Goal: Find specific page/section: Find specific page/section

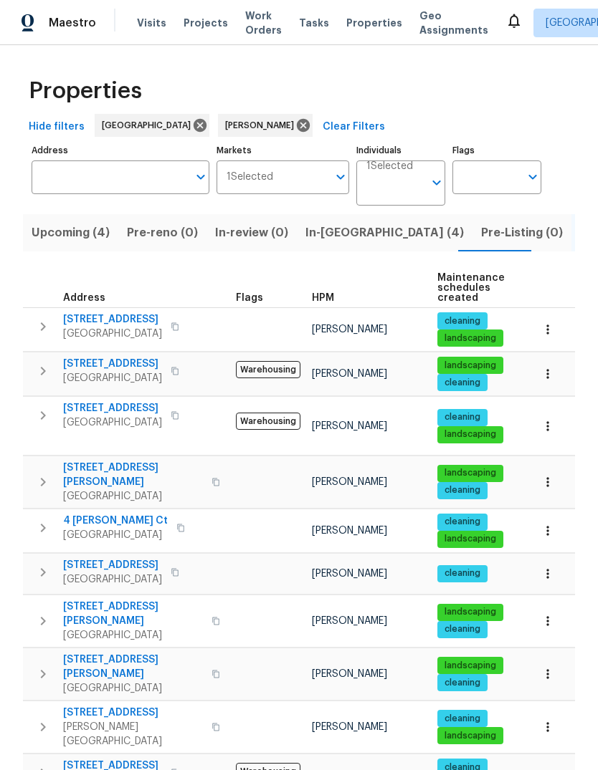
click at [208, 20] on span "Projects" at bounding box center [205, 23] width 44 height 14
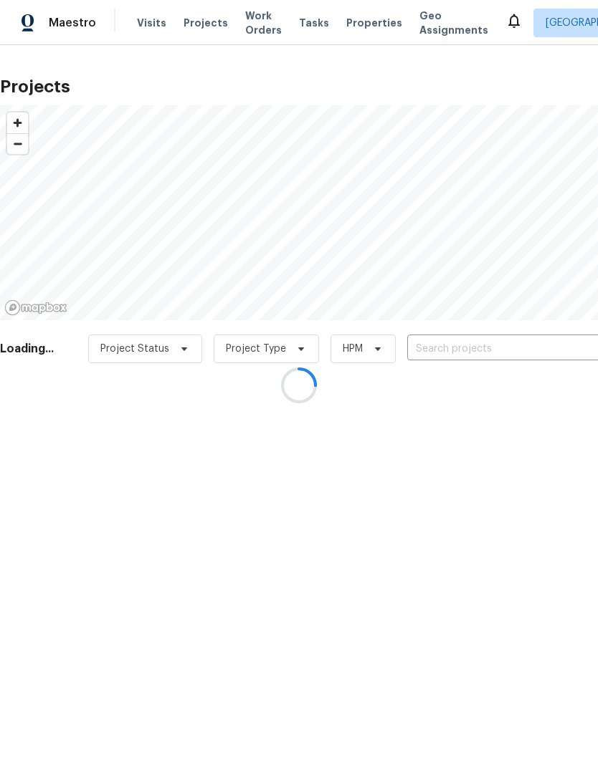
click at [476, 350] on div at bounding box center [299, 385] width 598 height 770
click at [475, 350] on div at bounding box center [299, 385] width 598 height 770
click at [481, 457] on div at bounding box center [299, 385] width 598 height 770
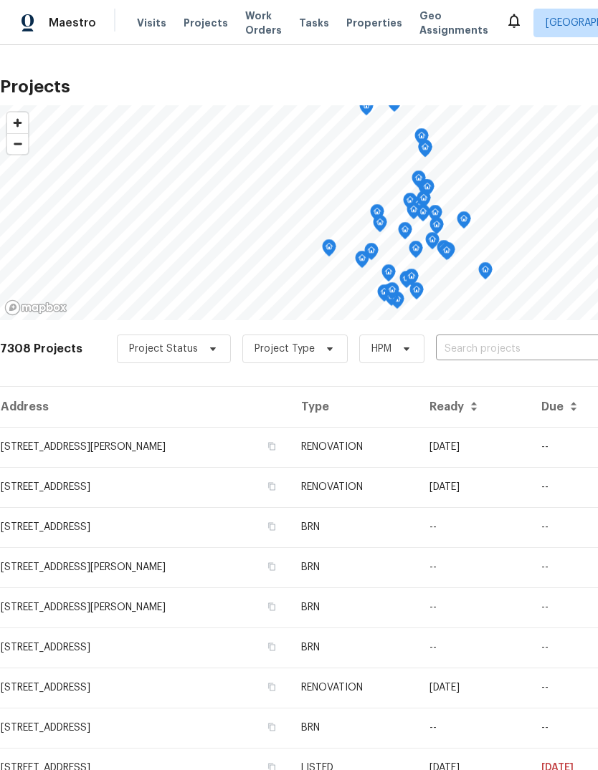
click at [497, 348] on input "text" at bounding box center [518, 349] width 164 height 22
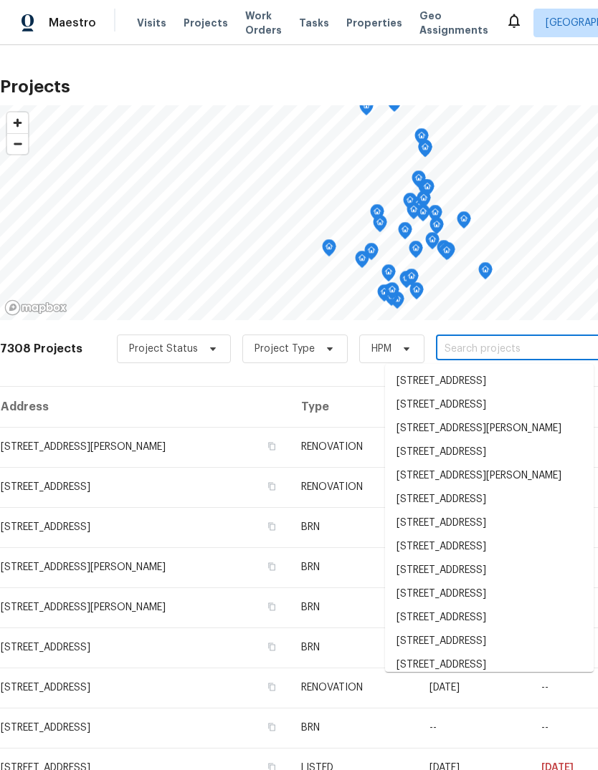
click at [487, 346] on input "text" at bounding box center [518, 349] width 164 height 22
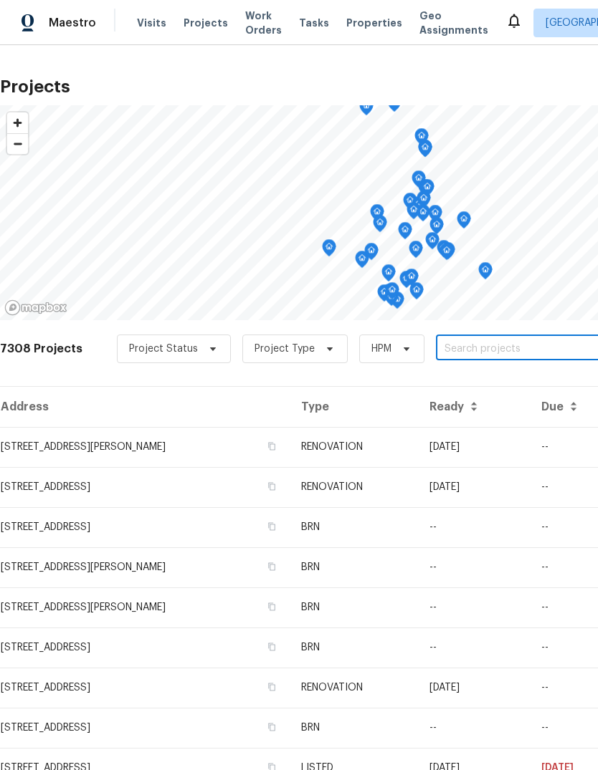
paste input "[STREET_ADDRESS]"
type input "[STREET_ADDRESS]"
click at [500, 392] on li "[STREET_ADDRESS]" at bounding box center [489, 382] width 209 height 24
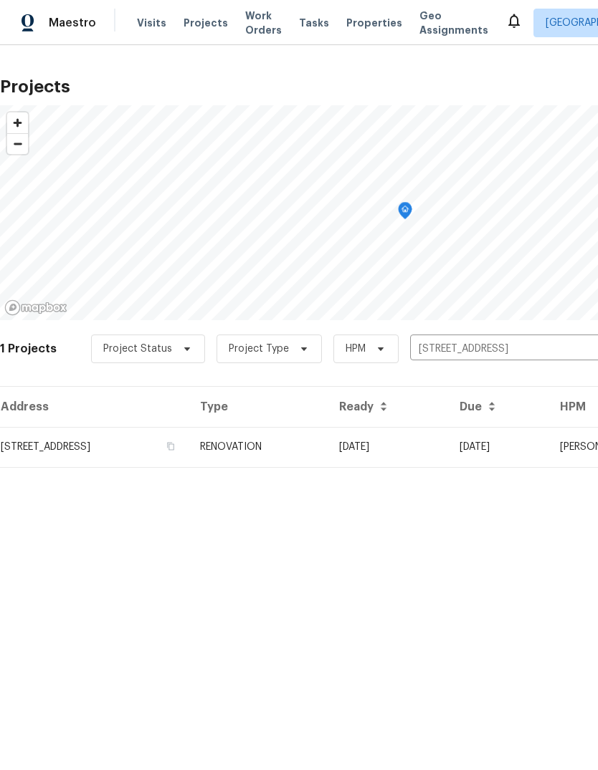
click at [80, 453] on td "[STREET_ADDRESS]" at bounding box center [94, 447] width 188 height 40
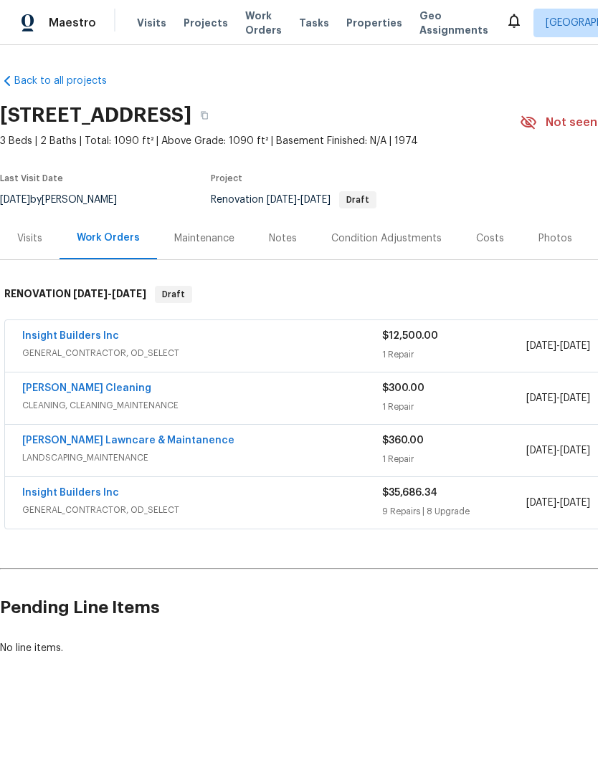
click at [52, 340] on link "Insight Builders Inc" at bounding box center [70, 336] width 97 height 10
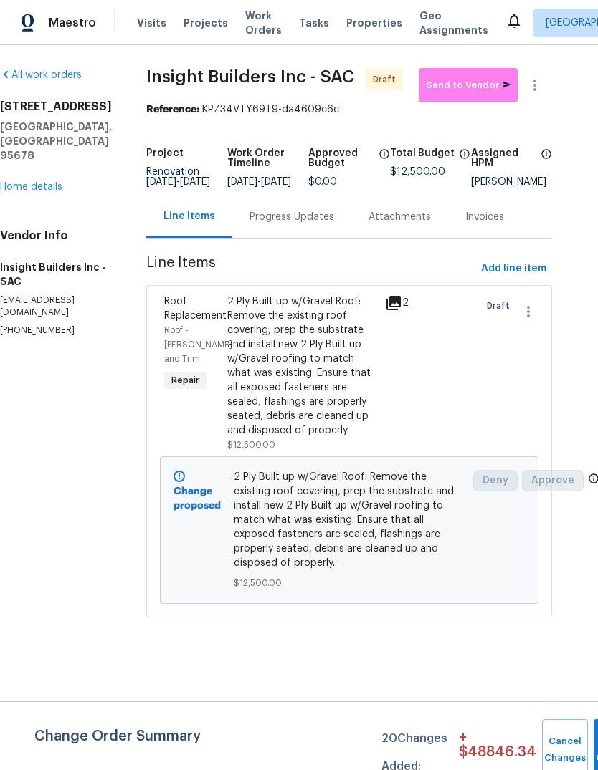
scroll to position [0, 22]
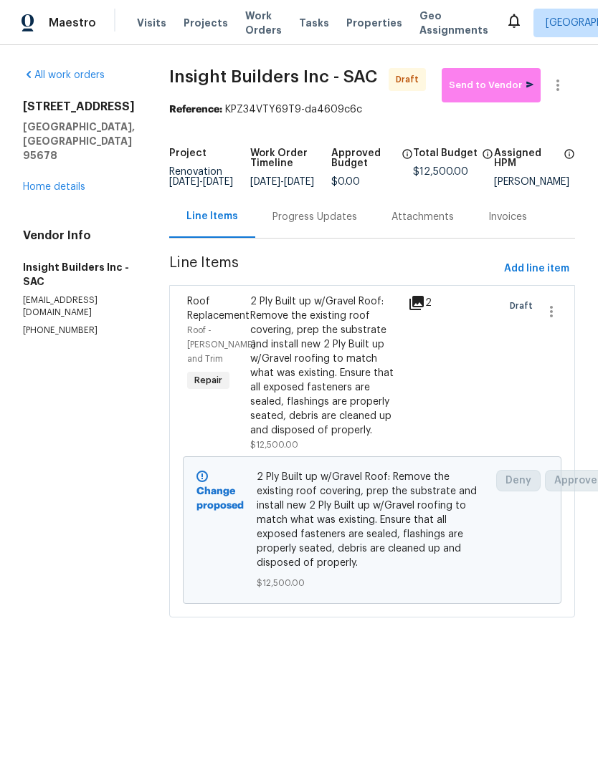
scroll to position [0, 0]
click at [52, 182] on link "Home details" at bounding box center [54, 187] width 62 height 10
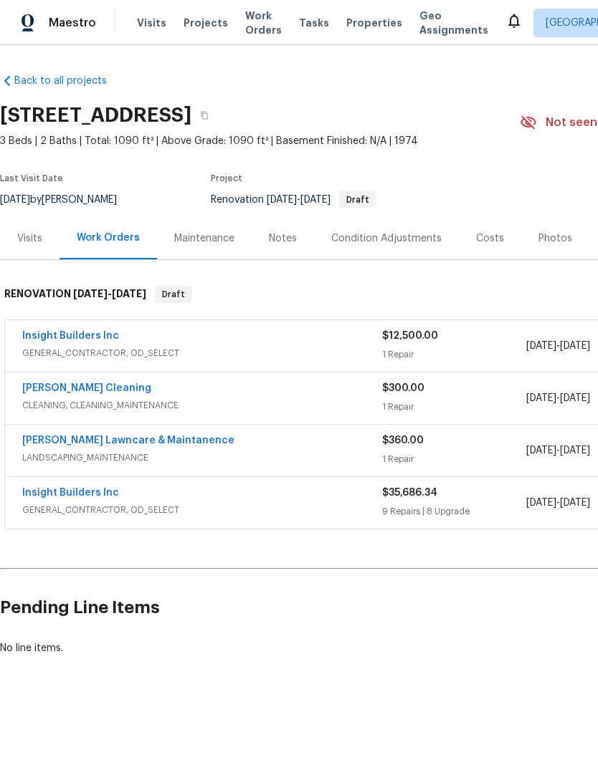
click at [39, 496] on link "Insight Builders Inc" at bounding box center [70, 493] width 97 height 10
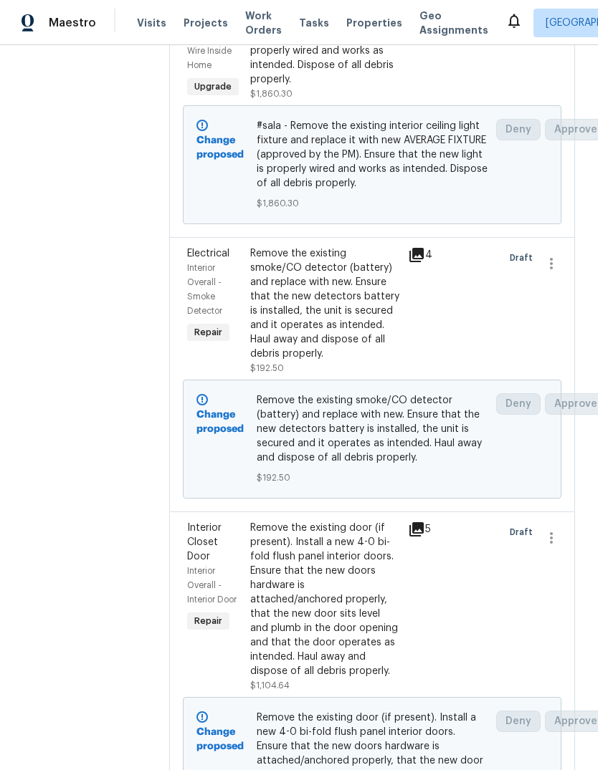
scroll to position [612, 0]
click at [340, 325] on div "Remove the existing smoke/CO detector (battery) and replace with new. Ensure th…" at bounding box center [324, 303] width 149 height 115
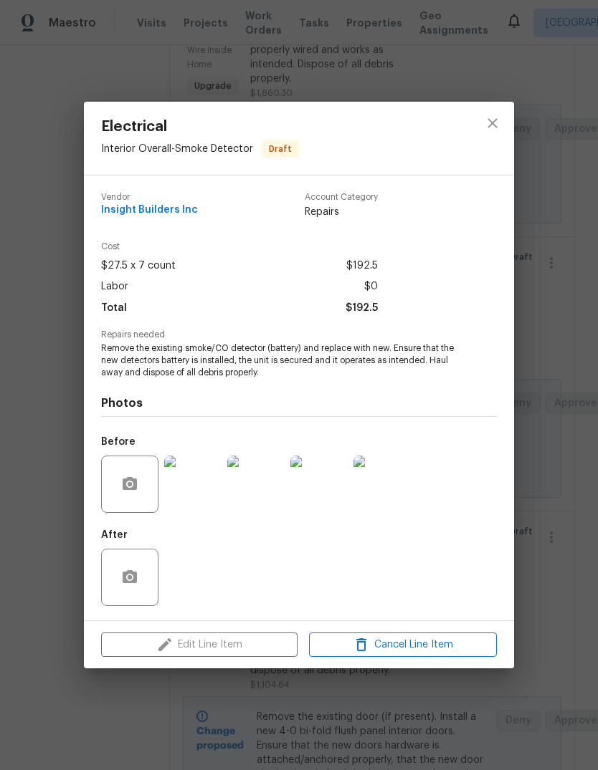
click at [194, 488] on img at bounding box center [192, 484] width 57 height 57
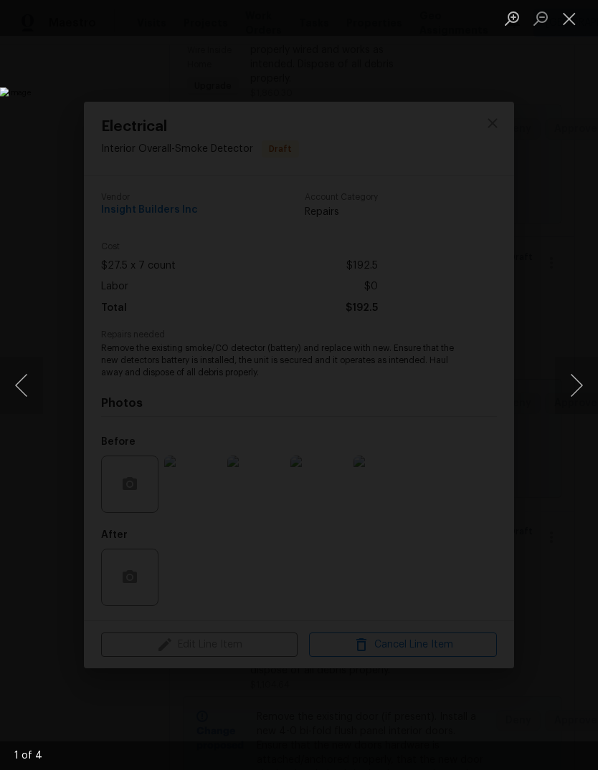
click at [581, 386] on button "Next image" at bounding box center [576, 385] width 43 height 57
click at [577, 388] on button "Next image" at bounding box center [576, 385] width 43 height 57
click at [575, 386] on button "Next image" at bounding box center [576, 385] width 43 height 57
click at [573, 24] on button "Close lightbox" at bounding box center [569, 18] width 29 height 25
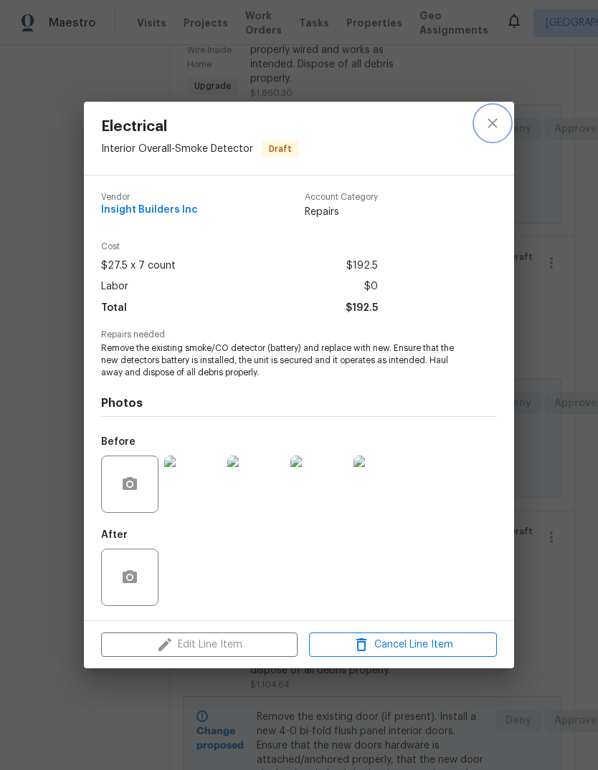
click at [490, 115] on icon "close" at bounding box center [492, 123] width 17 height 17
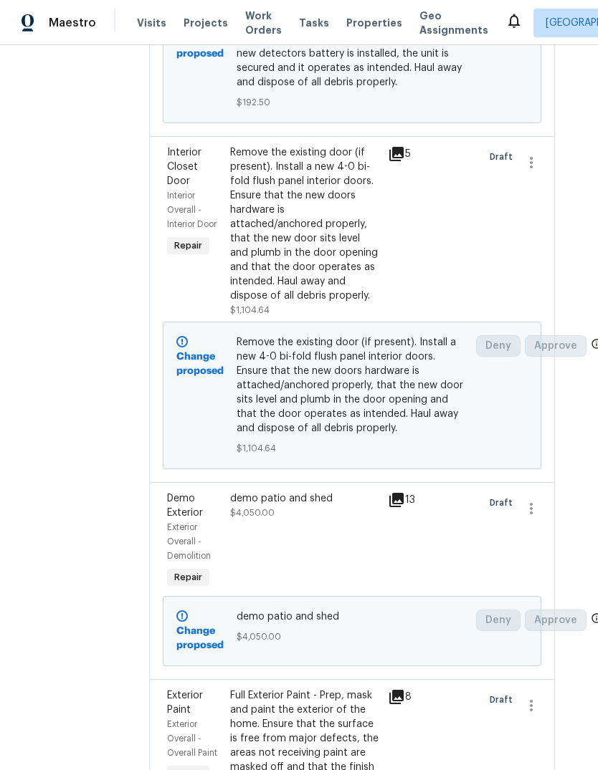
scroll to position [987, 21]
click at [326, 255] on div "Remove the existing door (if present). Install a new 4-0 bi-fold flush panel in…" at bounding box center [303, 224] width 149 height 158
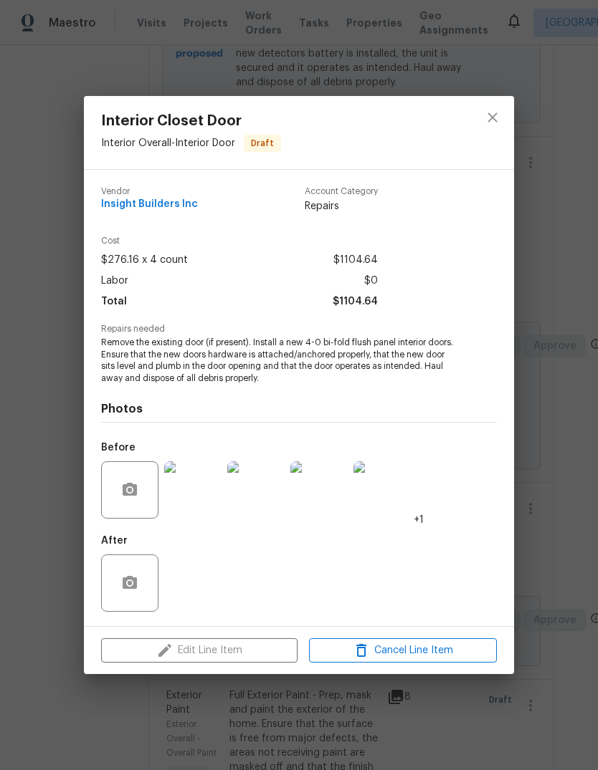
click at [171, 484] on img at bounding box center [192, 490] width 57 height 57
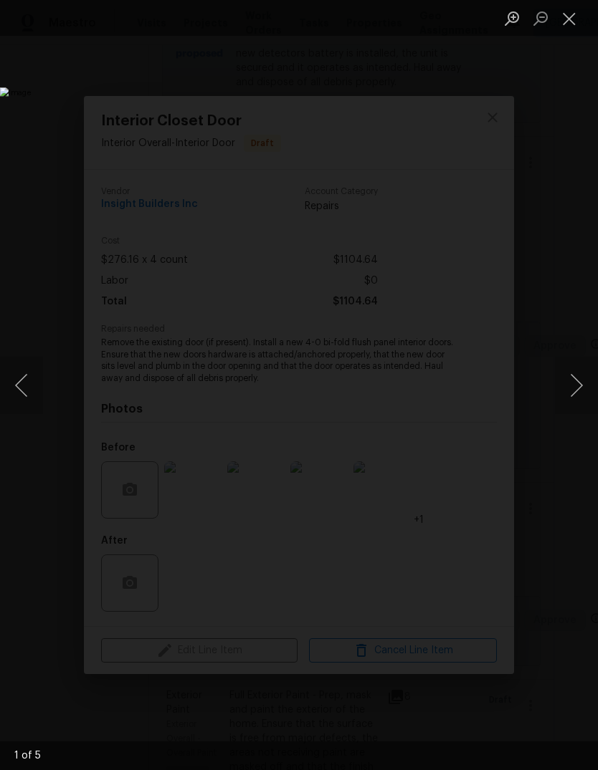
click at [568, 13] on button "Close lightbox" at bounding box center [569, 18] width 29 height 25
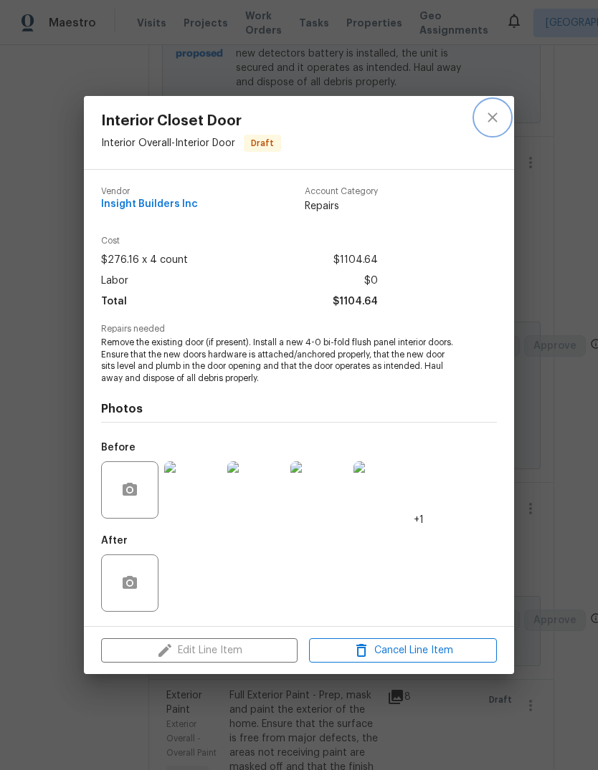
click at [477, 117] on button "close" at bounding box center [492, 117] width 34 height 34
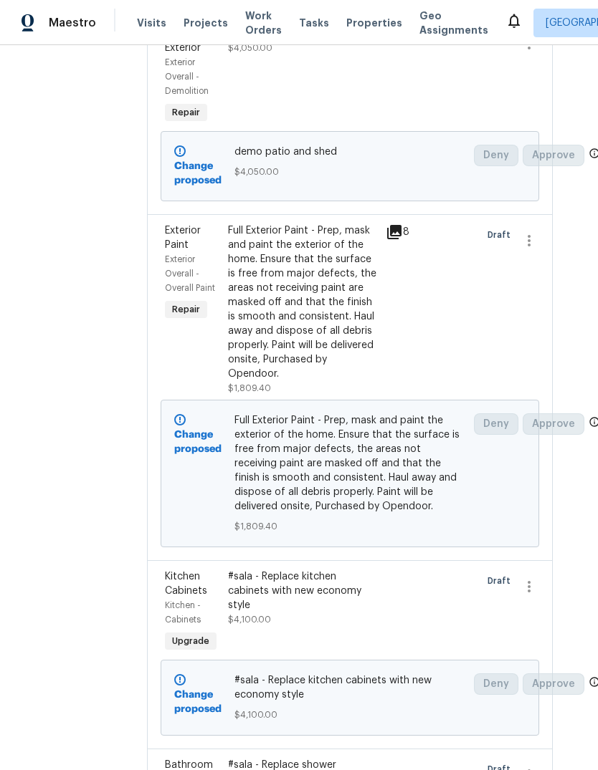
scroll to position [1456, 22]
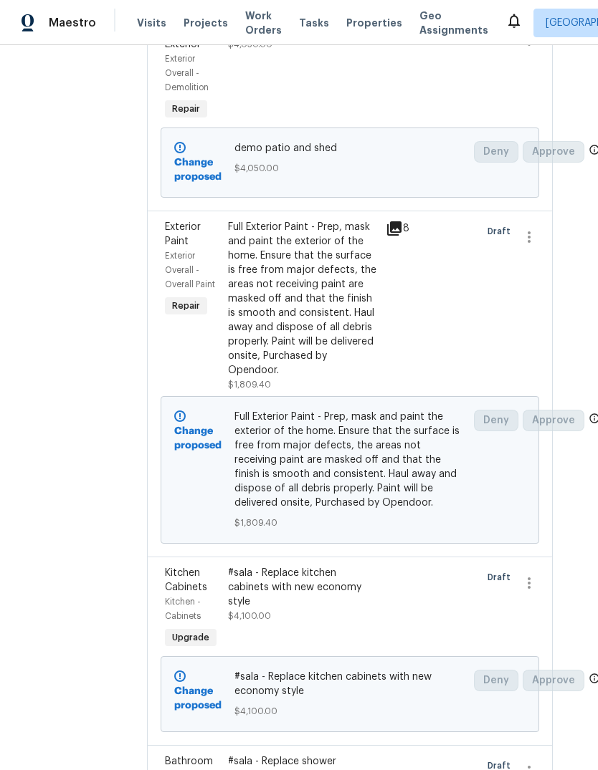
click at [323, 321] on div "Full Exterior Paint - Prep, mask and paint the exterior of the home. Ensure tha…" at bounding box center [302, 299] width 149 height 158
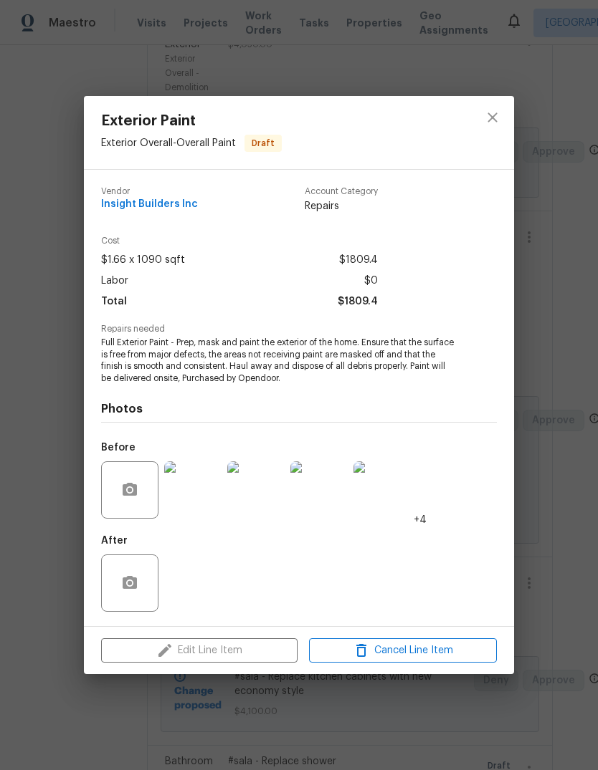
click at [194, 498] on img at bounding box center [192, 490] width 57 height 57
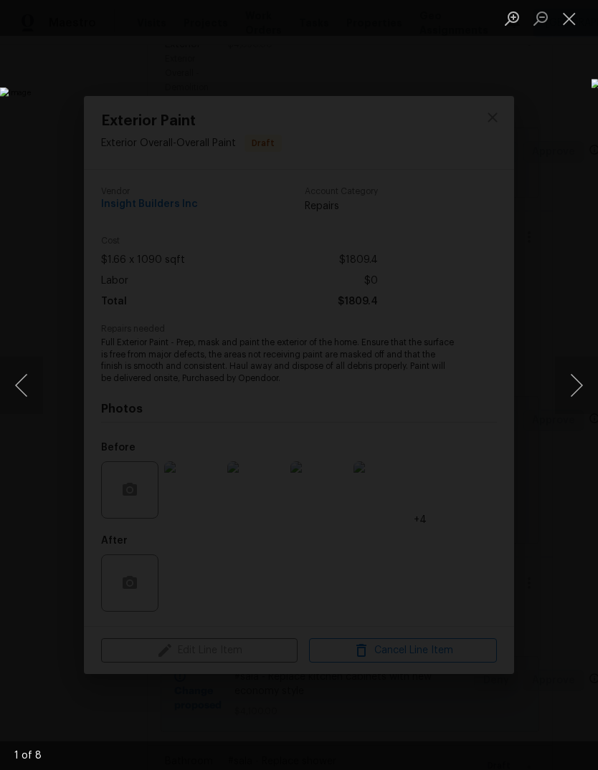
click at [576, 386] on button "Next image" at bounding box center [576, 385] width 43 height 57
click at [577, 384] on button "Next image" at bounding box center [576, 385] width 43 height 57
click at [572, 18] on button "Close lightbox" at bounding box center [569, 18] width 29 height 25
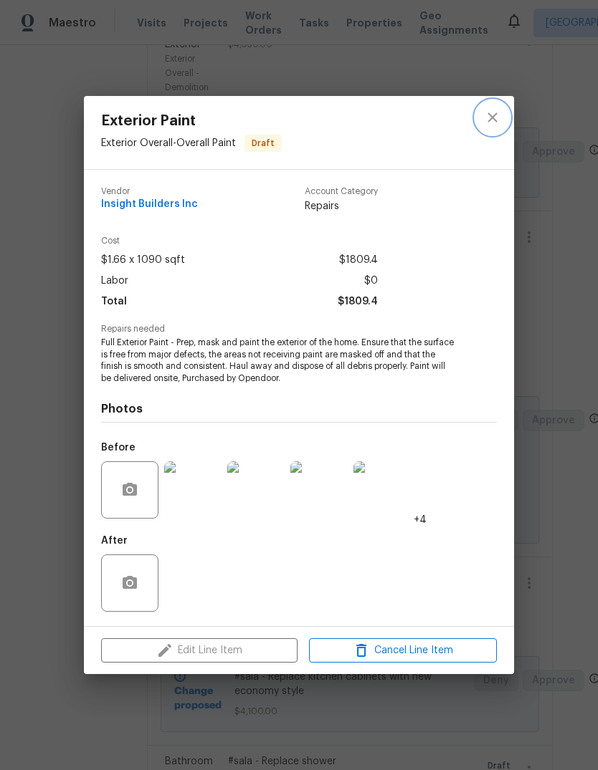
click at [501, 118] on button "close" at bounding box center [492, 117] width 34 height 34
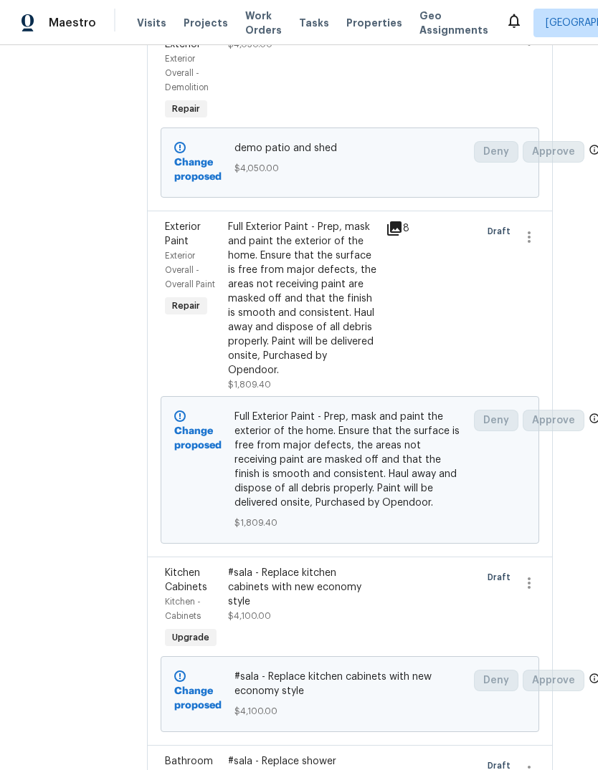
click at [315, 350] on div "Full Exterior Paint - Prep, mask and paint the exterior of the home. Ensure tha…" at bounding box center [302, 299] width 149 height 158
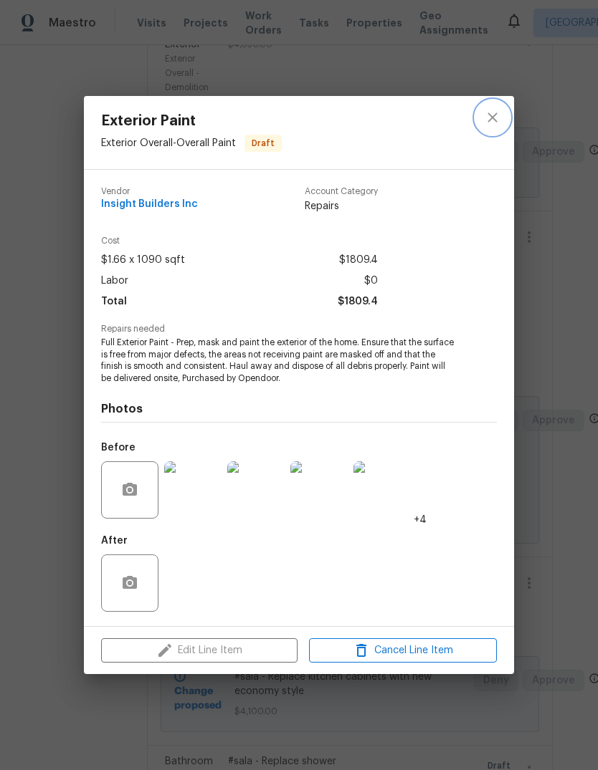
click at [498, 116] on icon "close" at bounding box center [492, 117] width 17 height 17
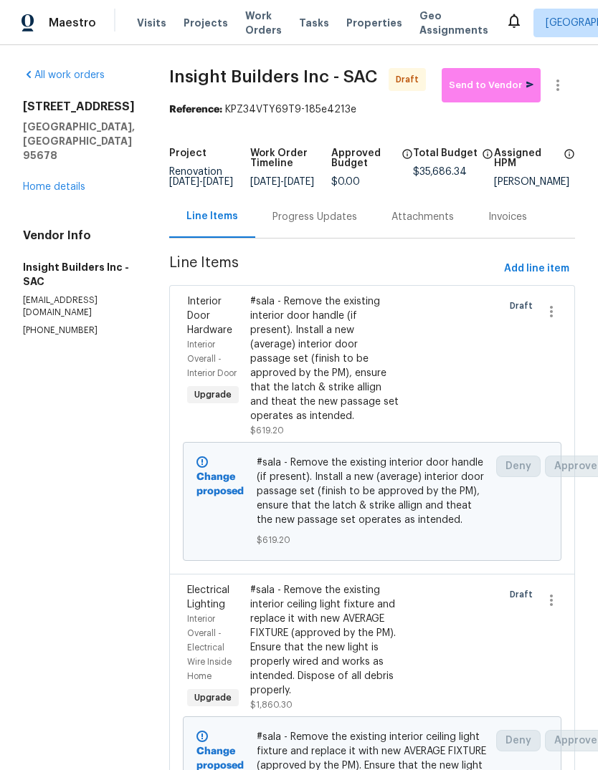
scroll to position [0, 0]
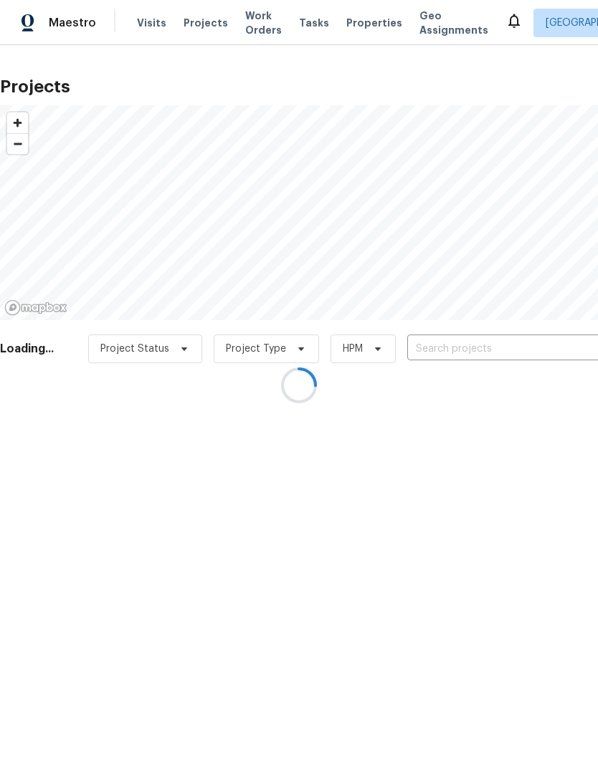
click at [482, 352] on div at bounding box center [299, 385] width 598 height 770
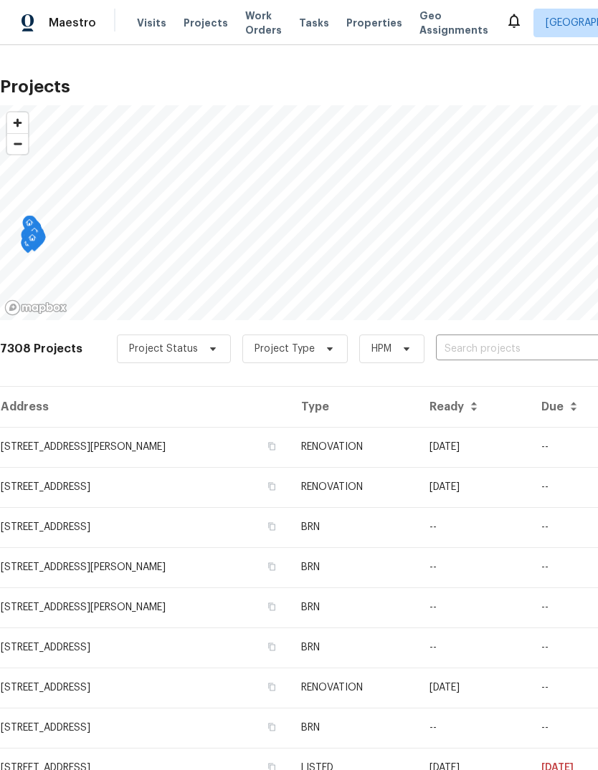
click at [485, 348] on input "text" at bounding box center [518, 349] width 164 height 22
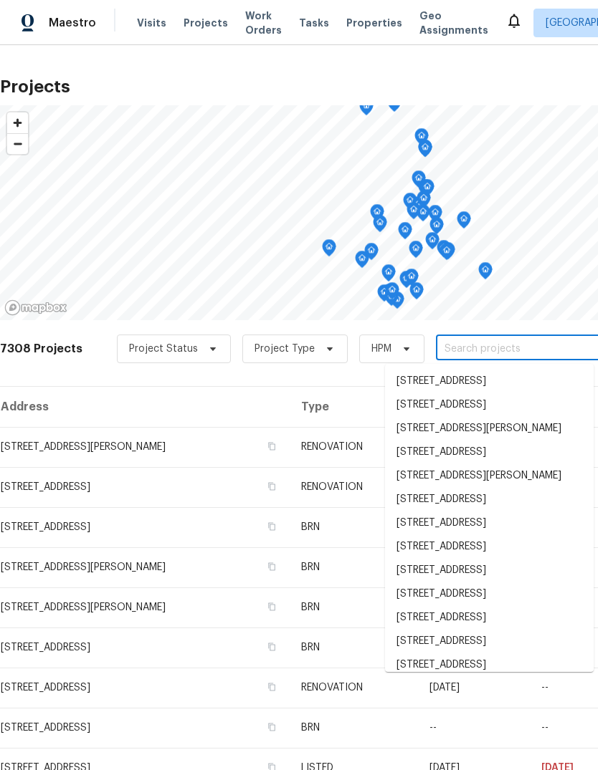
click at [490, 358] on input "text" at bounding box center [518, 349] width 164 height 22
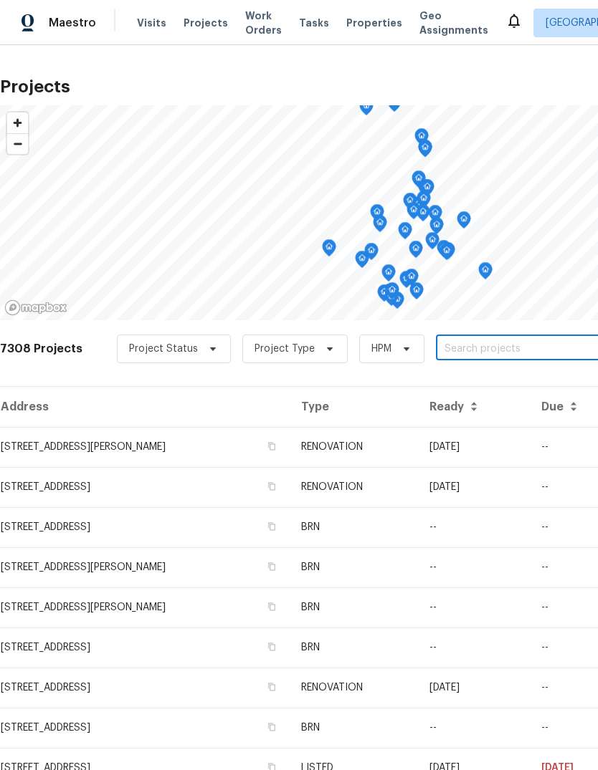
paste input "[STREET_ADDRESS]"
type input "[STREET_ADDRESS]"
click at [476, 384] on li "[STREET_ADDRESS]" at bounding box center [489, 382] width 209 height 24
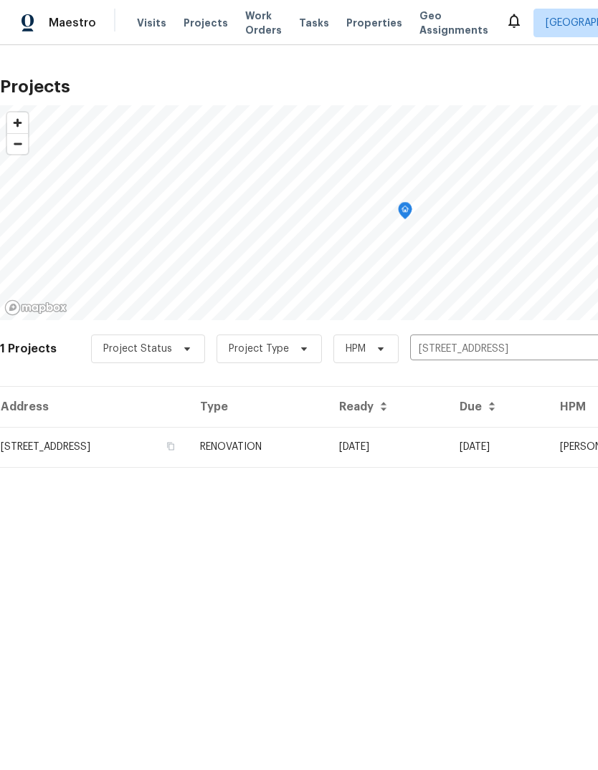
click at [87, 438] on td "[STREET_ADDRESS]" at bounding box center [94, 447] width 188 height 40
